Goal: Use online tool/utility: Use online tool/utility

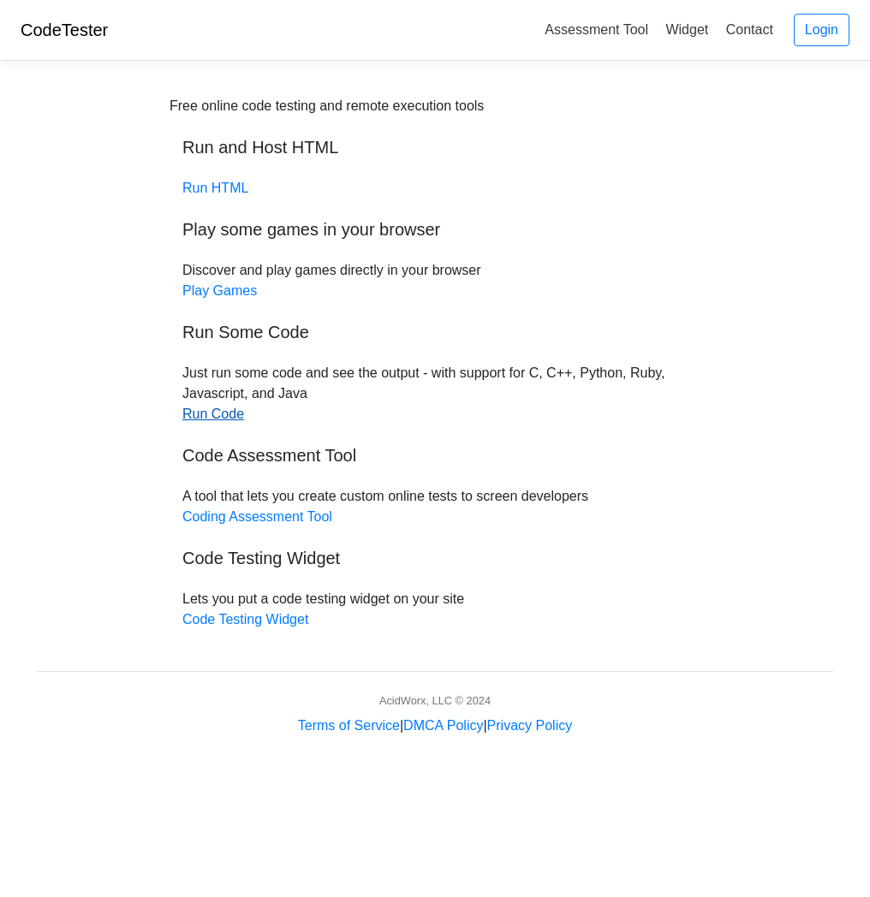
click at [228, 414] on link "Run Code" at bounding box center [213, 414] width 62 height 15
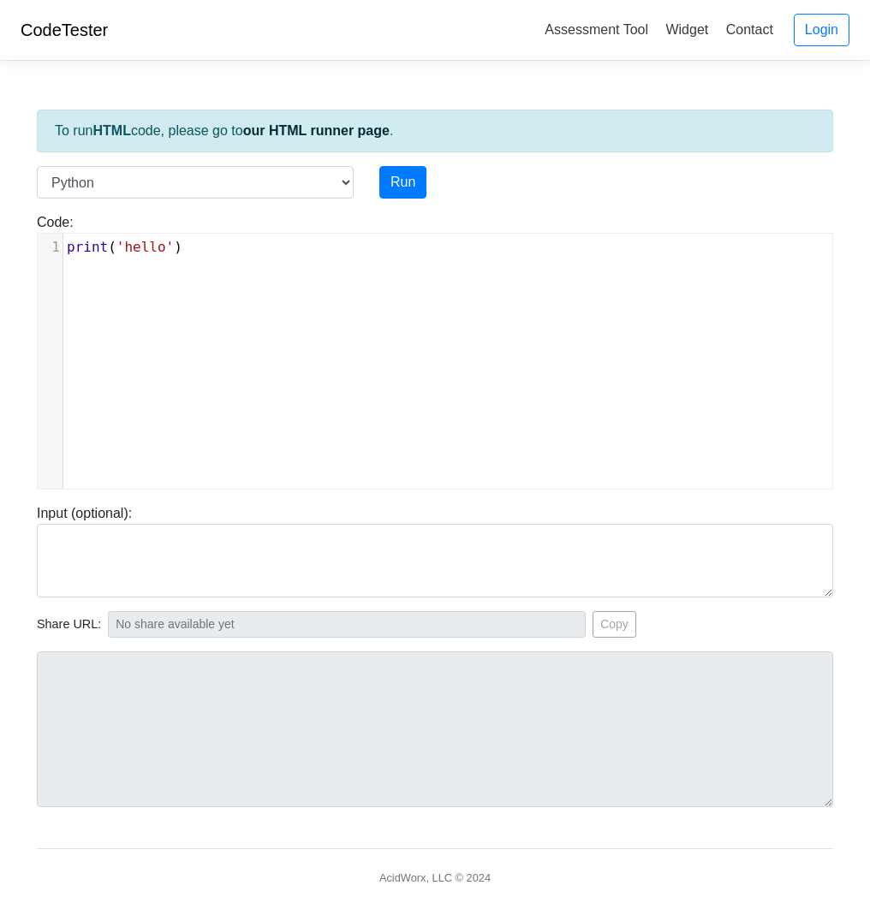
click at [207, 251] on pre "print ( 'hello' )" at bounding box center [447, 247] width 769 height 21
type textarea "print('hello')"
drag, startPoint x: 187, startPoint y: 250, endPoint x: 60, endPoint y: 241, distance: 127.0
click at [63, 241] on div "1 print ( 'hello' )" at bounding box center [447, 247] width 769 height 21
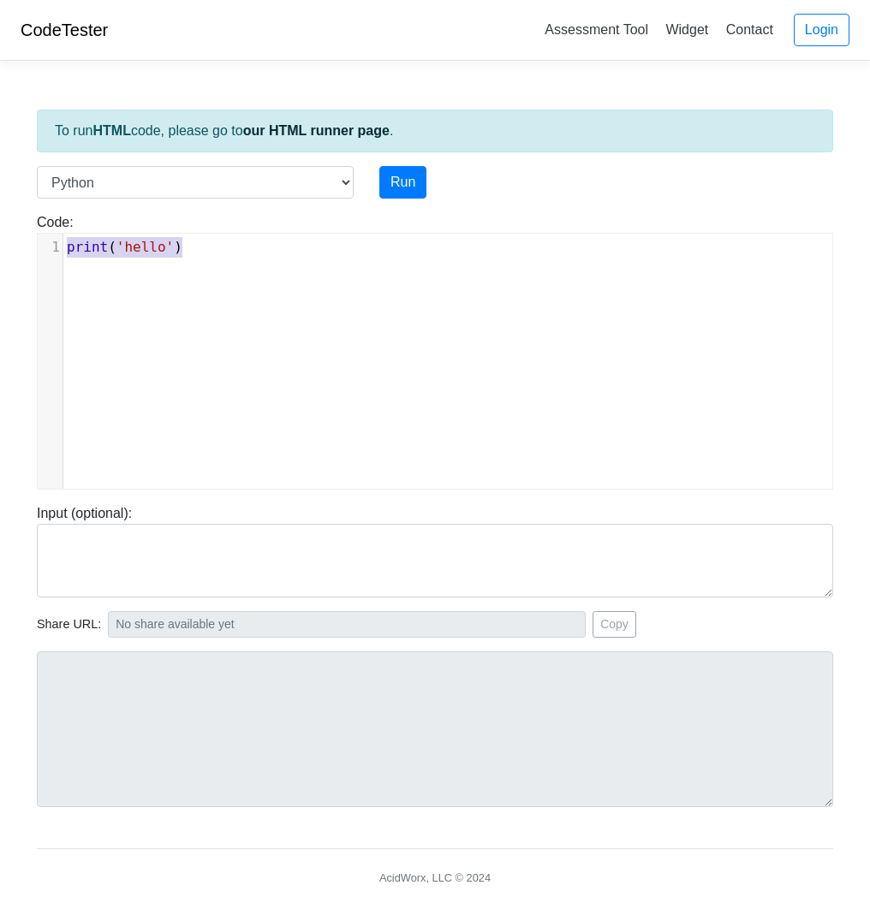
scroll to position [3799, 0]
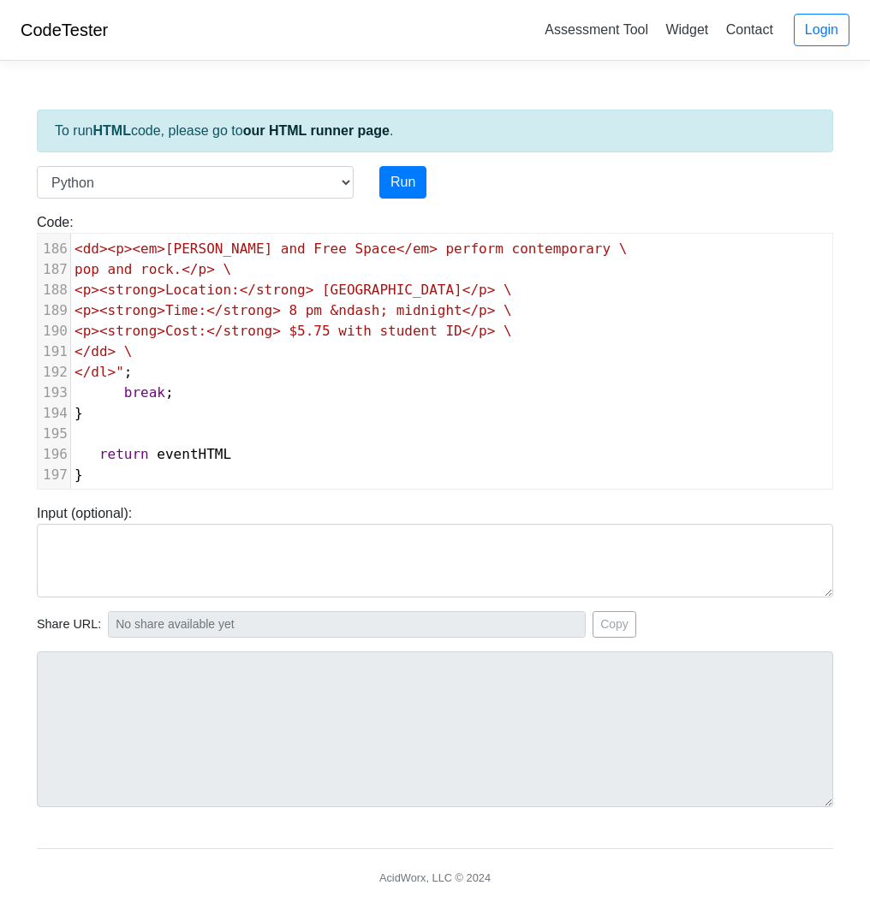
click at [407, 504] on div "Input (optional):" at bounding box center [435, 550] width 822 height 94
select select "javascript"
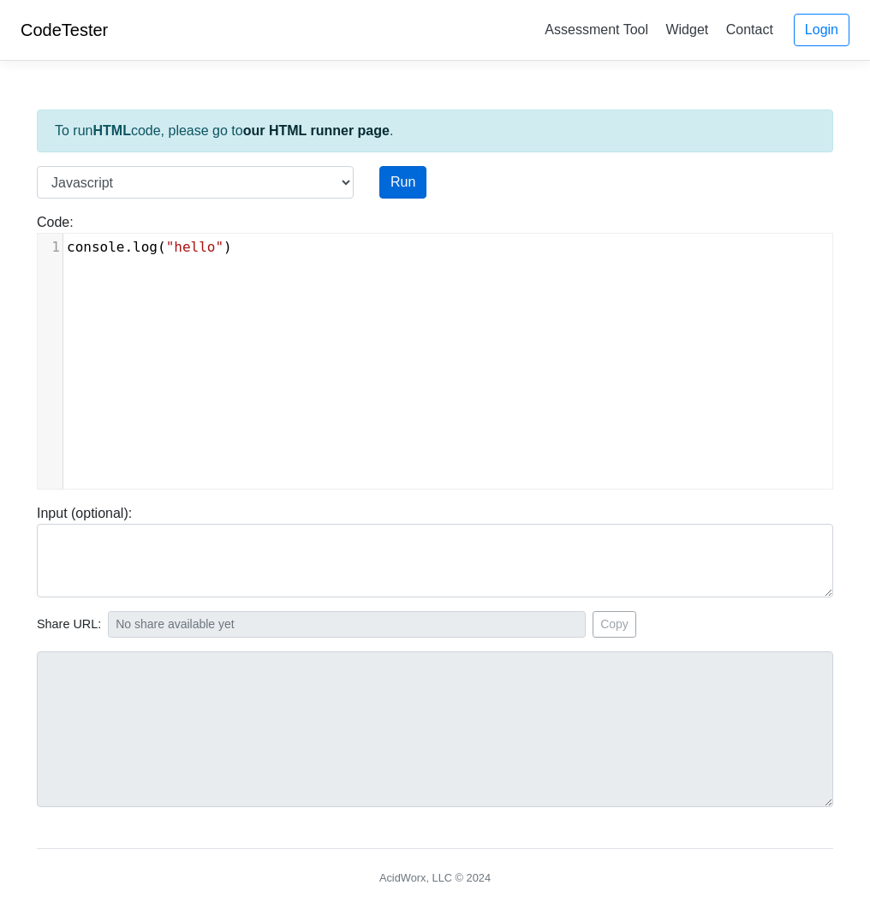
click at [404, 181] on button "Run" at bounding box center [402, 182] width 47 height 33
click at [284, 259] on div "xxxxxxxxxx 1 console . log ( "hello" )" at bounding box center [447, 247] width 769 height 27
type input "[URL][DOMAIN_NAME]"
type textarea "Stdout: hello"
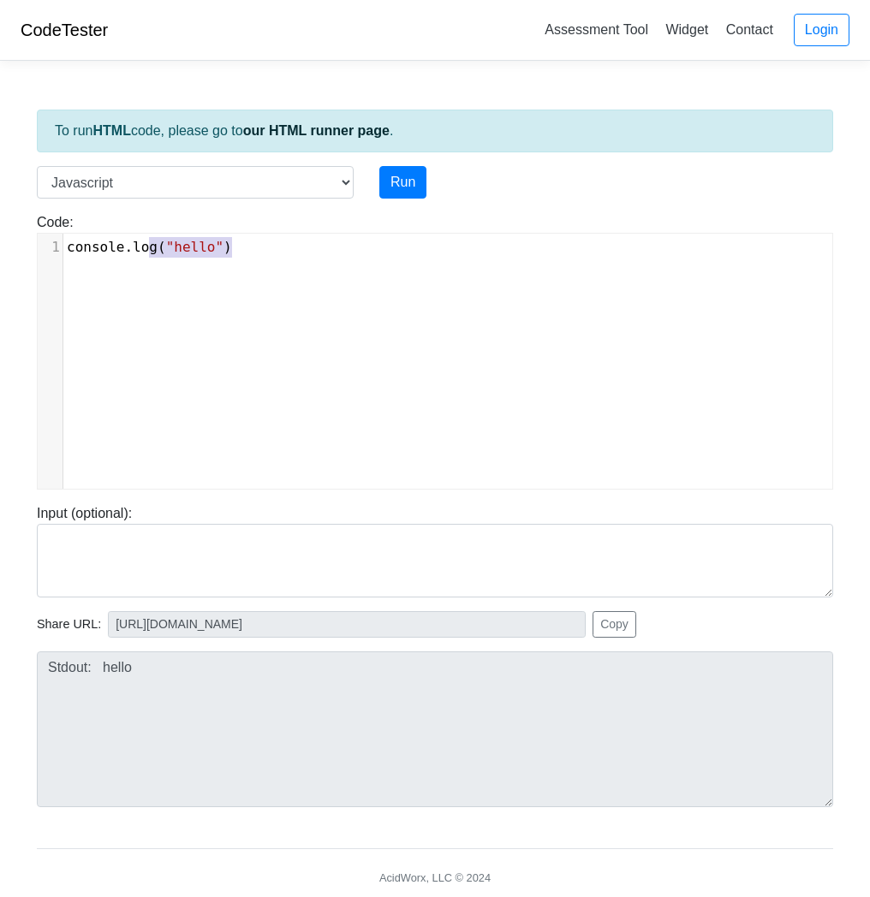
type textarea "console.log("hello")"
drag, startPoint x: 284, startPoint y: 259, endPoint x: 48, endPoint y: 239, distance: 237.1
click at [63, 239] on div "x 1 console . log ( "hello" )" at bounding box center [447, 247] width 769 height 27
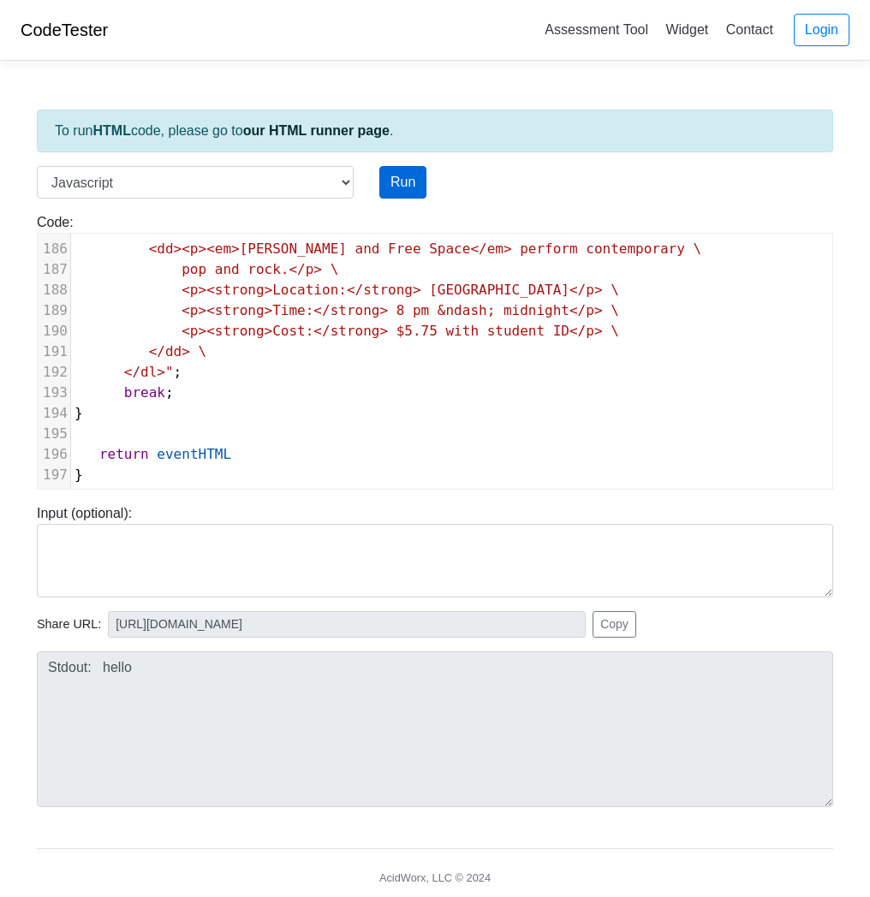
click at [385, 185] on button "Run" at bounding box center [402, 182] width 47 height 33
type input "[URL][DOMAIN_NAME]"
type textarea "Submission status: Runtime Error (NZEC) Stderr: /box/script.js:36 document.getE…"
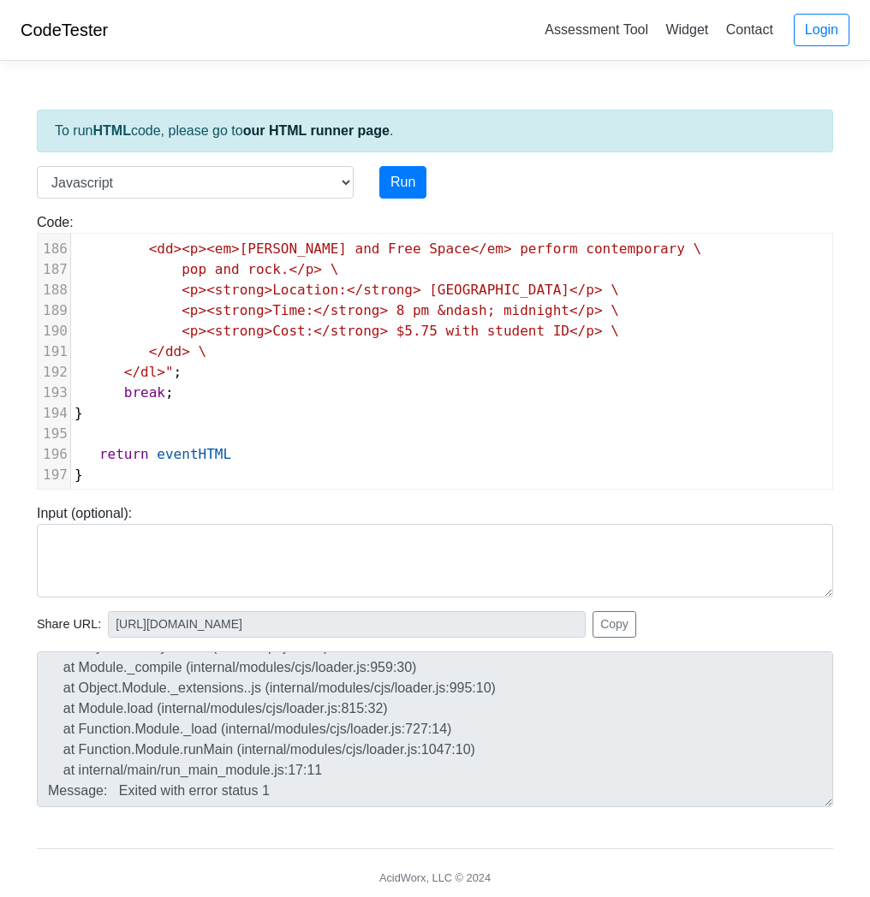
scroll to position [185, 0]
